Goal: Task Accomplishment & Management: Manage account settings

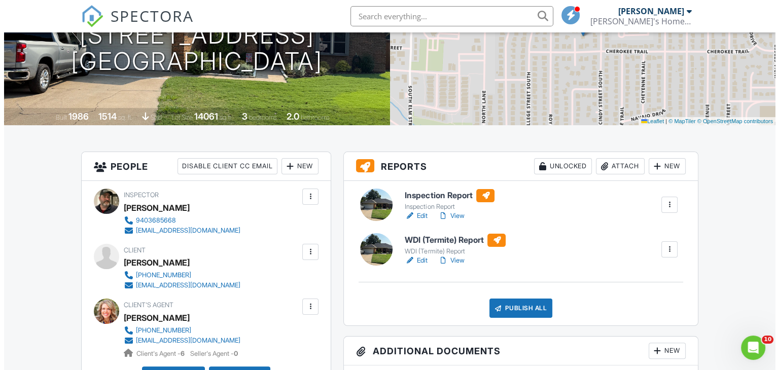
scroll to position [101, 0]
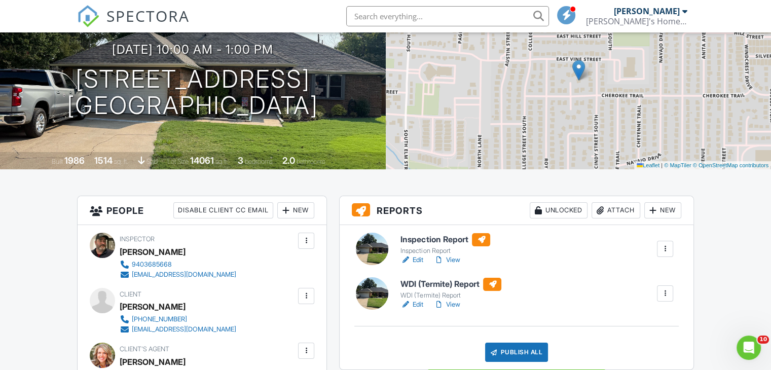
click at [518, 349] on div "Publish All" at bounding box center [516, 352] width 63 height 19
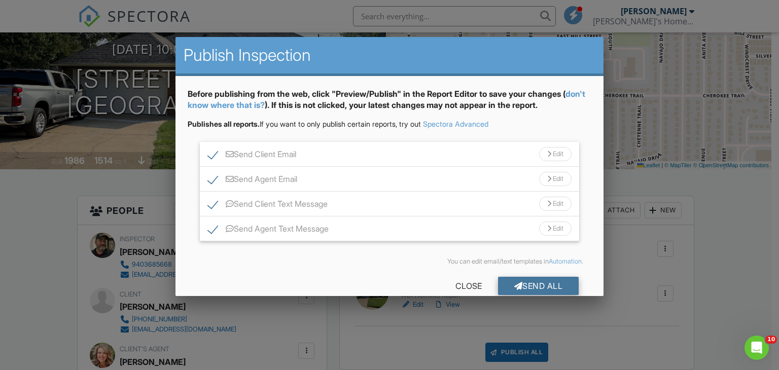
click at [517, 284] on div "Send All" at bounding box center [538, 286] width 81 height 18
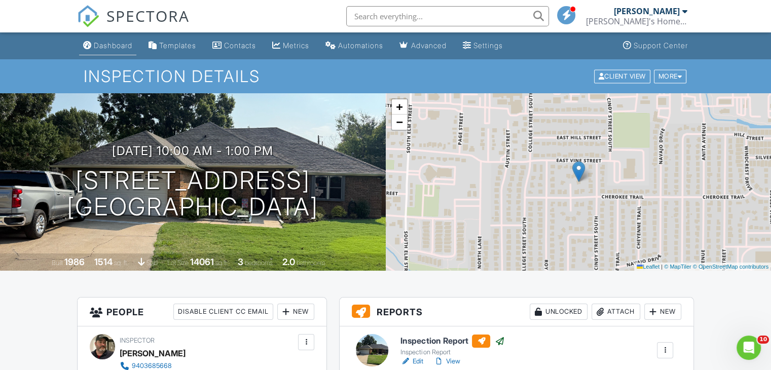
click at [123, 48] on div "Dashboard" at bounding box center [113, 45] width 39 height 9
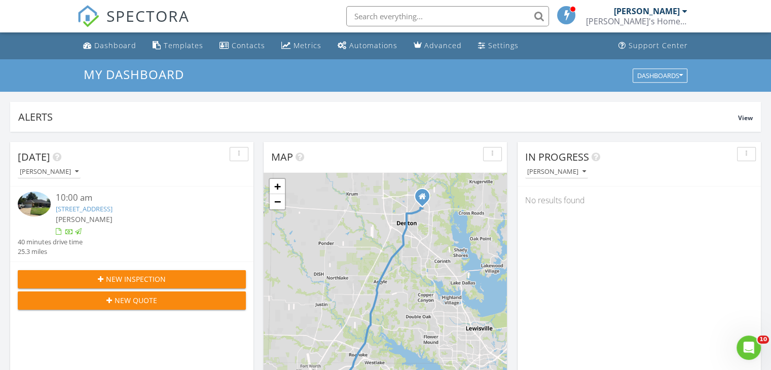
click at [393, 16] on input "text" at bounding box center [447, 16] width 203 height 20
type input "-"
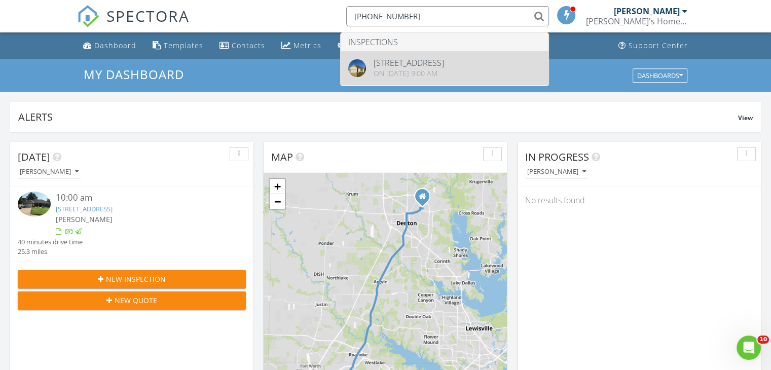
type input "[PHONE_NUMBER]"
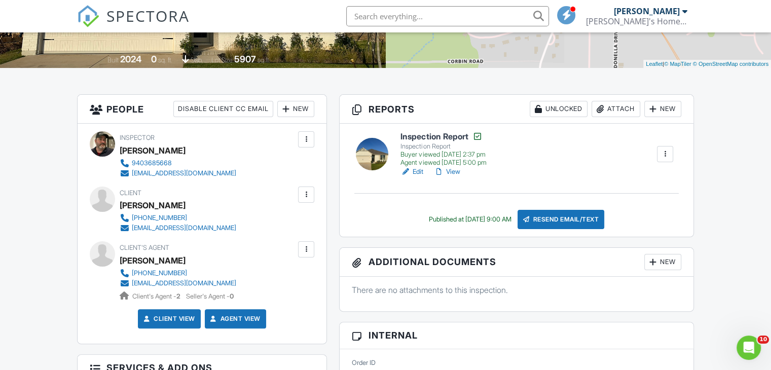
scroll to position [101, 0]
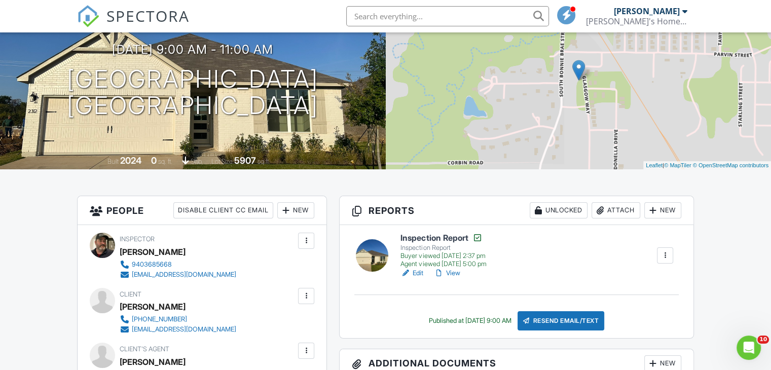
click at [686, 11] on div at bounding box center [685, 11] width 5 height 8
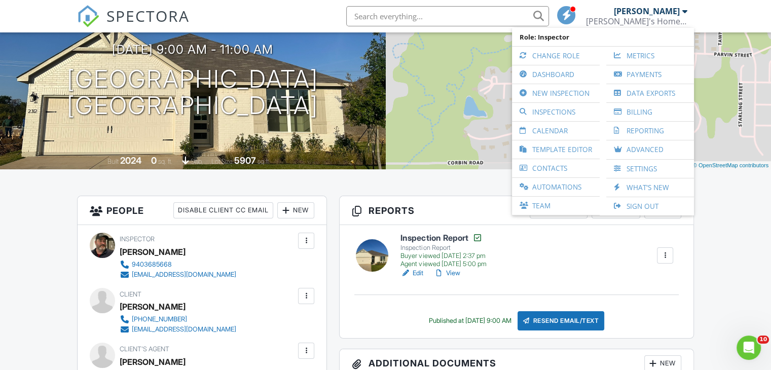
click at [568, 127] on link "Calendar" at bounding box center [556, 131] width 78 height 18
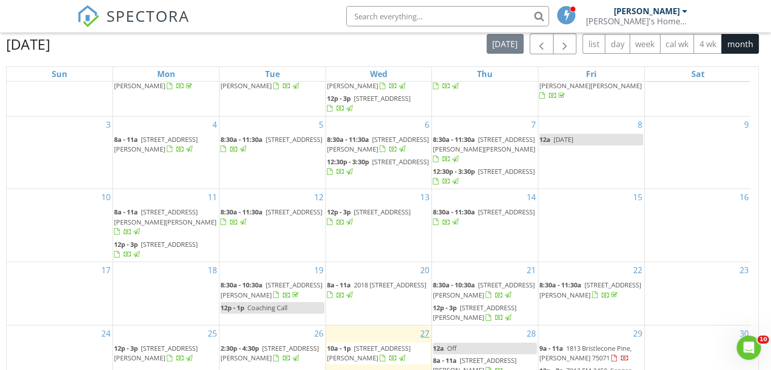
scroll to position [135, 0]
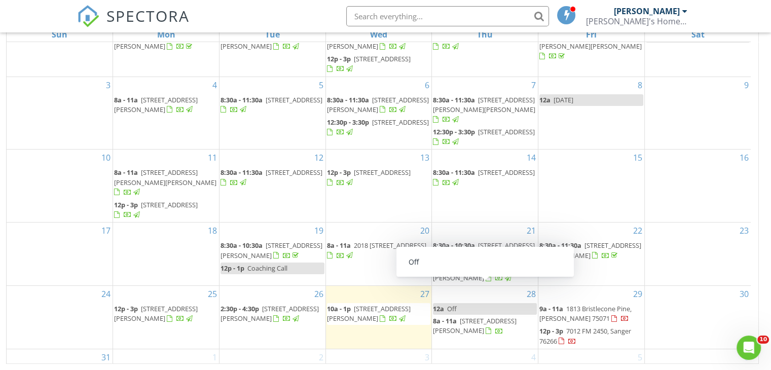
click at [473, 303] on link "12a Off" at bounding box center [485, 309] width 104 height 12
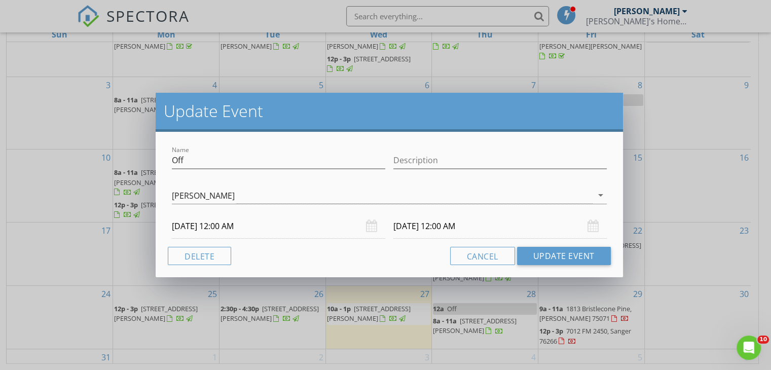
click at [291, 227] on input "08/28/2025 12:00 AM" at bounding box center [279, 226] width 214 height 25
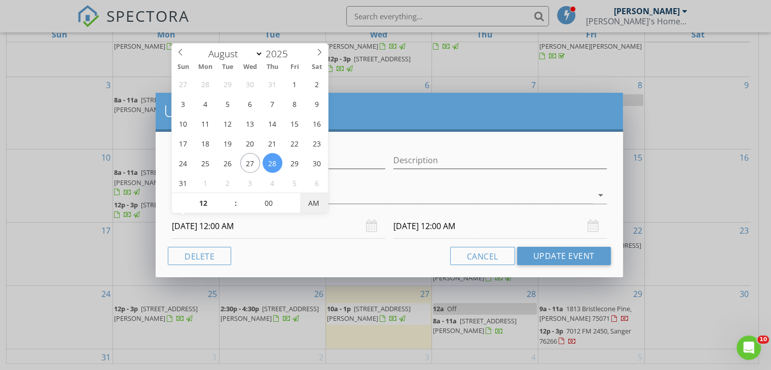
type input "08/28/2025 12:00 PM"
click at [315, 202] on span "AM" at bounding box center [314, 203] width 28 height 20
click at [384, 252] on div "Cancel Update Event" at bounding box center [389, 256] width 443 height 18
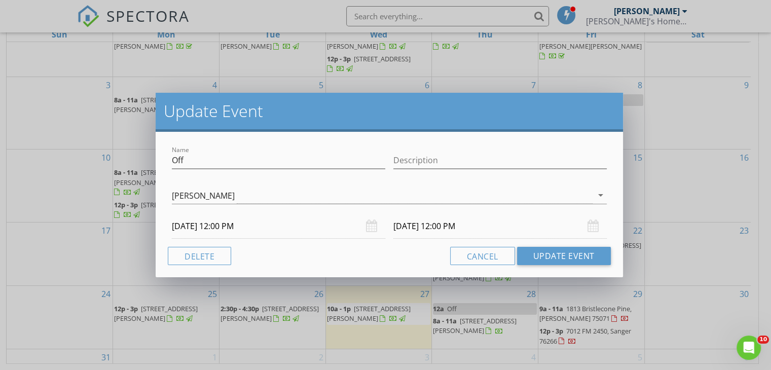
click at [499, 226] on input "08/29/2025 12:00 PM" at bounding box center [501, 226] width 214 height 25
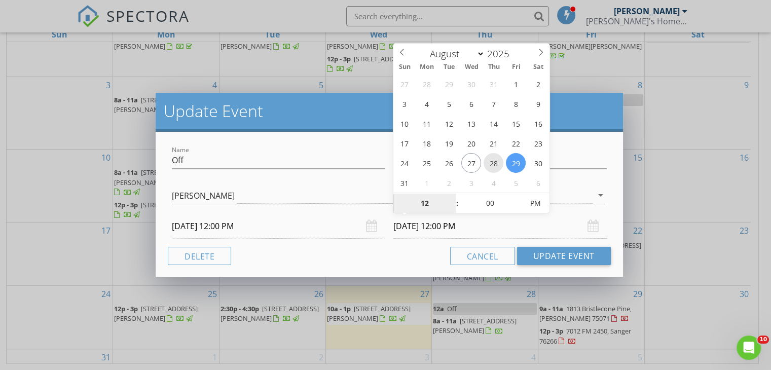
type input "08/28/2025 12:00 PM"
type input "05"
type input "08/28/2025 5:00 PM"
click at [429, 256] on div "Cancel Update Event" at bounding box center [389, 256] width 443 height 18
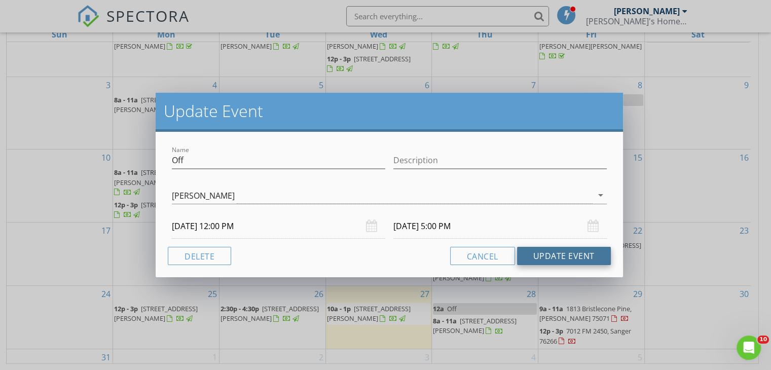
click at [560, 253] on button "Update Event" at bounding box center [564, 256] width 94 height 18
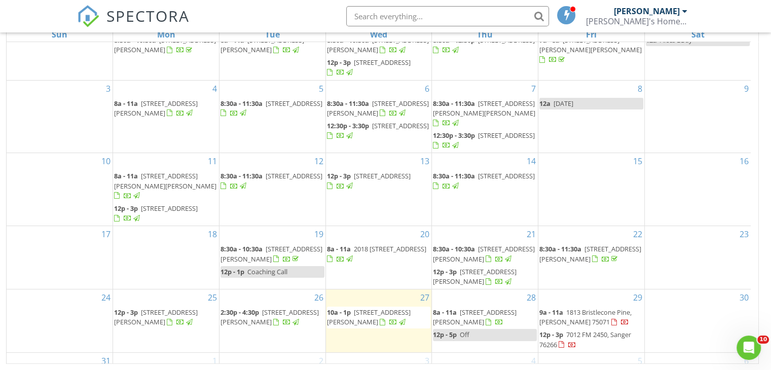
scroll to position [28, 0]
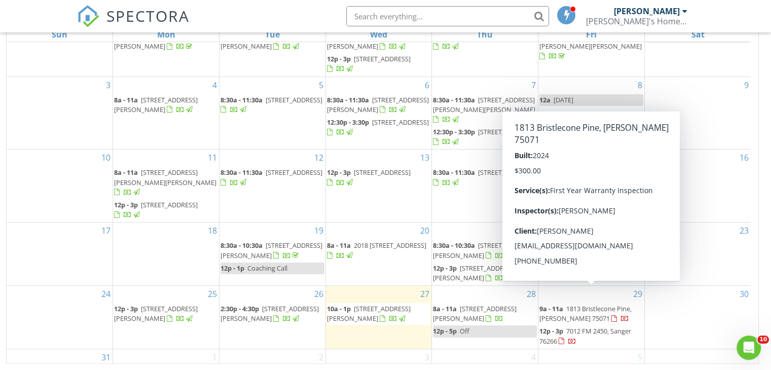
click at [593, 304] on span "1813 Bristlecone Pine, McKinney 75071" at bounding box center [586, 313] width 92 height 19
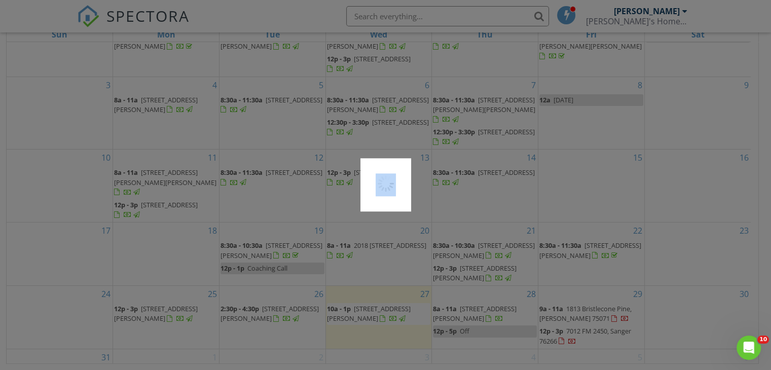
click at [593, 290] on div at bounding box center [385, 185] width 771 height 370
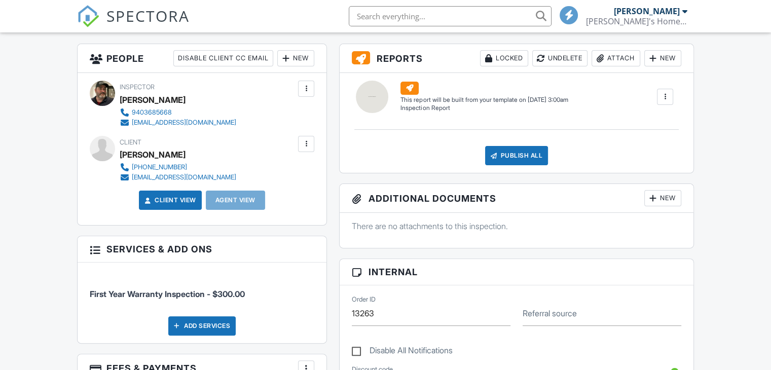
click at [308, 146] on div at bounding box center [306, 144] width 10 height 10
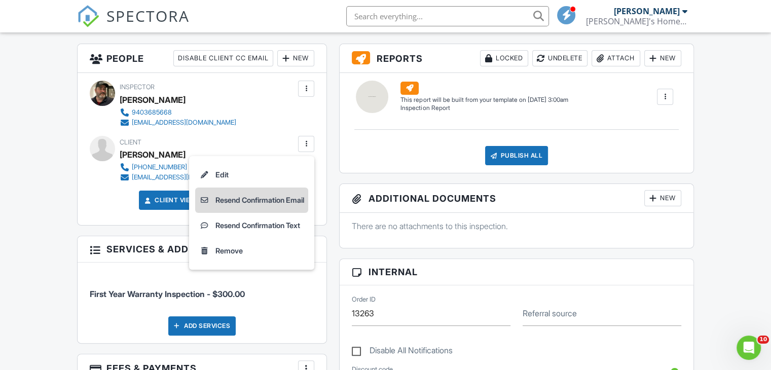
click at [237, 200] on li "Resend Confirmation Email" at bounding box center [251, 200] width 113 height 25
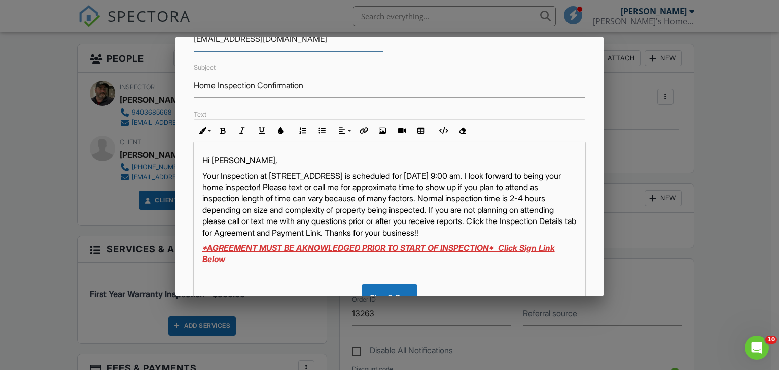
scroll to position [239, 0]
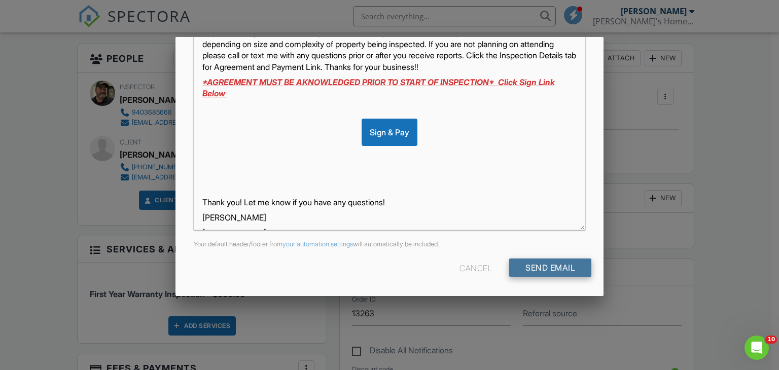
click at [549, 269] on input "Send Email" at bounding box center [550, 268] width 82 height 18
